Goal: Find specific page/section: Find specific page/section

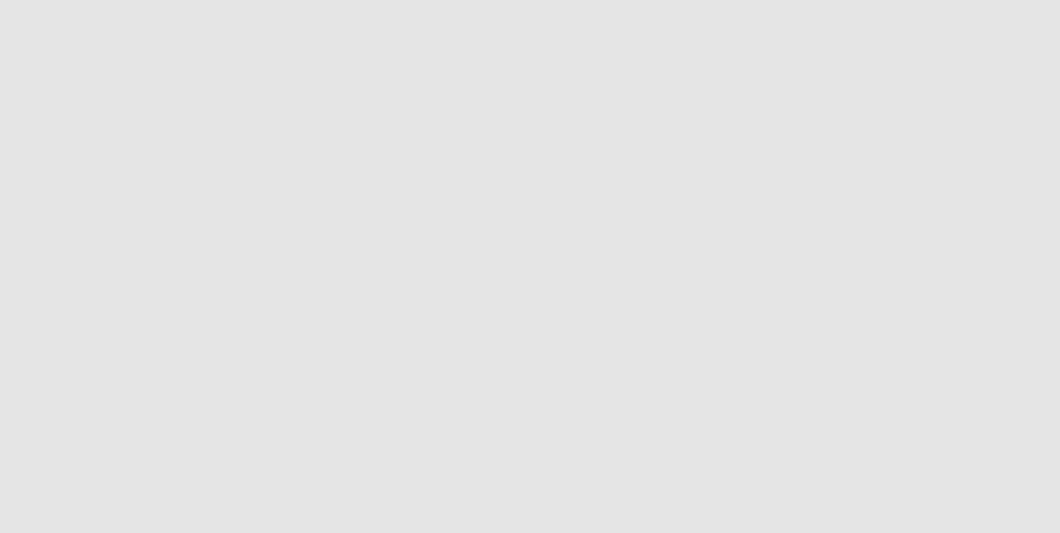
click at [457, 185] on app-root at bounding box center [530, 266] width 1060 height 533
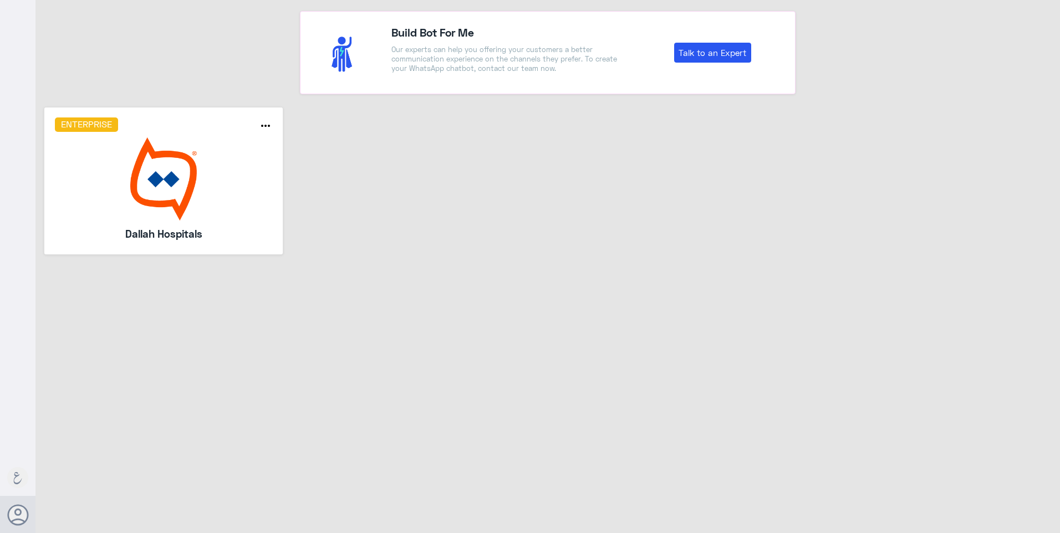
click at [229, 219] on img at bounding box center [164, 179] width 218 height 83
click at [173, 190] on img at bounding box center [164, 179] width 218 height 83
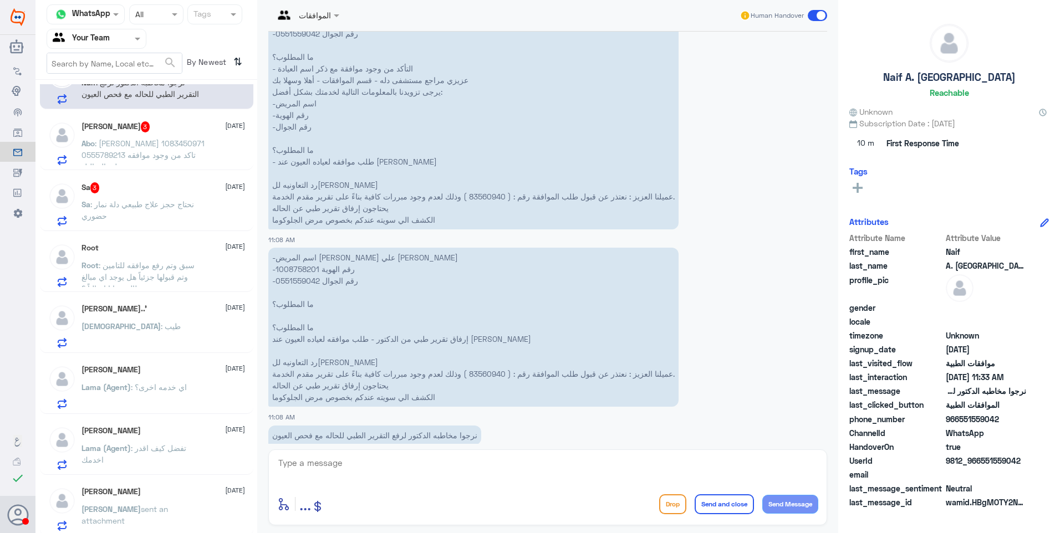
scroll to position [55, 0]
